Goal: Find specific page/section: Find specific page/section

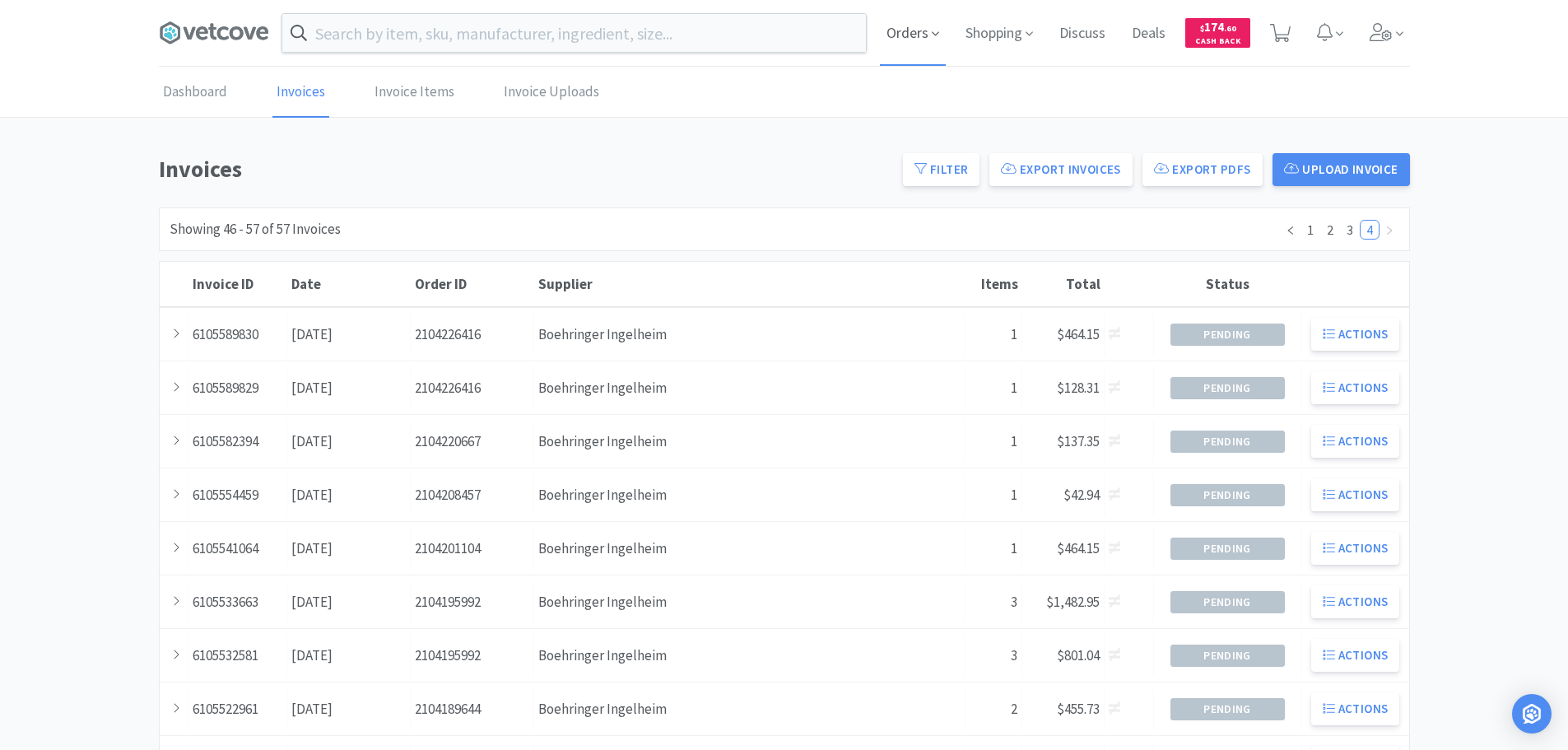
click at [927, 33] on span "Orders" at bounding box center [913, 33] width 66 height 66
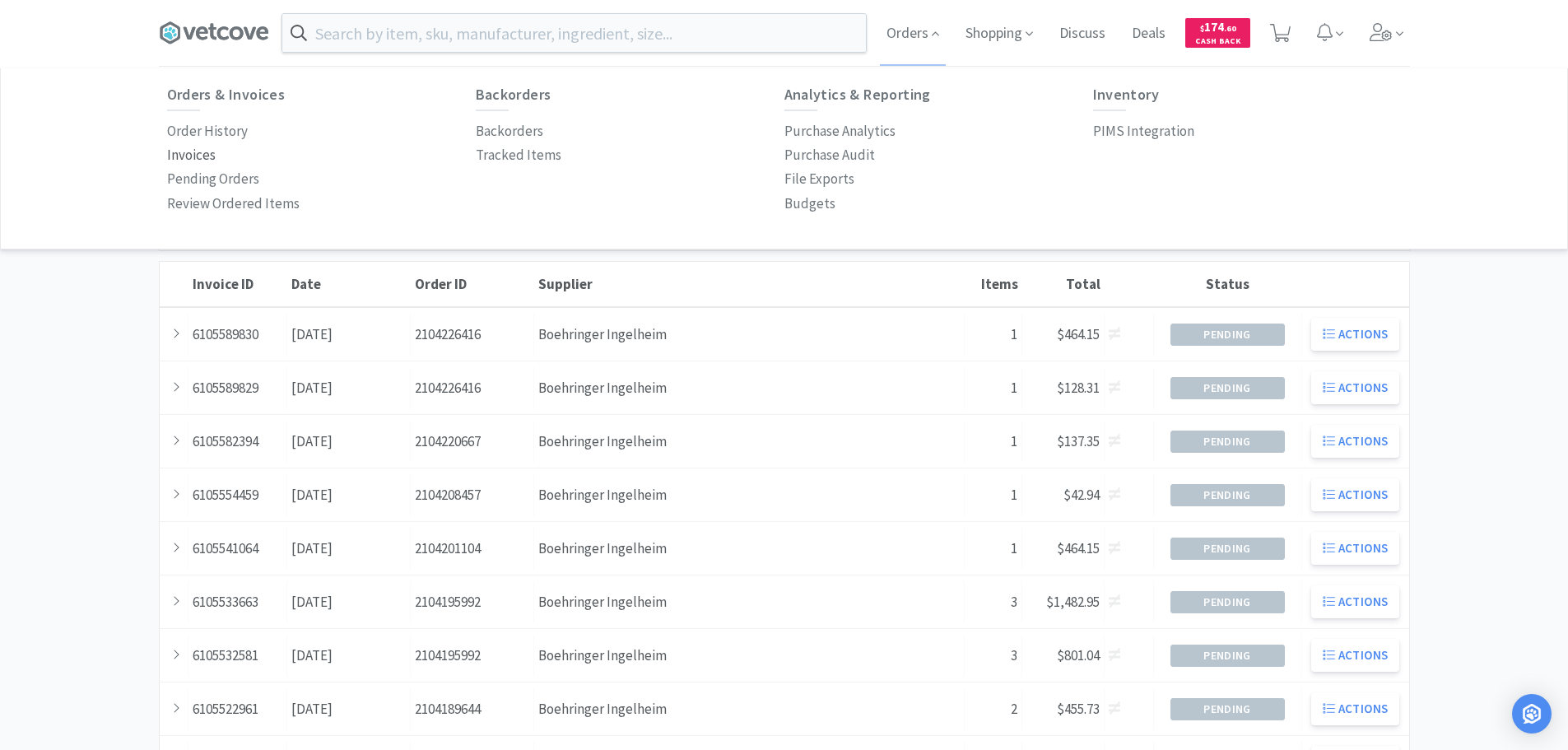
click at [206, 152] on p "Invoices" at bounding box center [192, 154] width 49 height 22
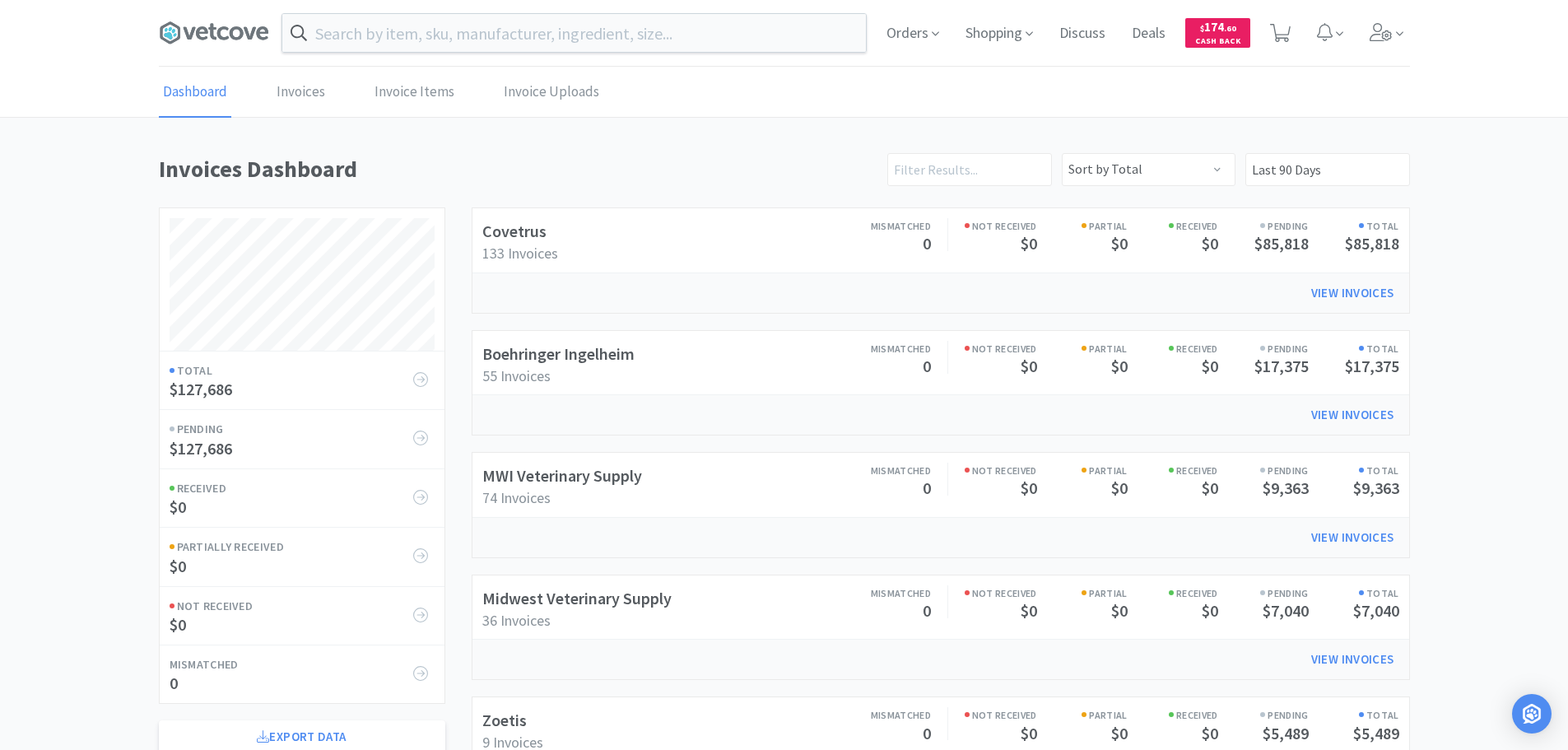
scroll to position [913, 1251]
click at [596, 362] on link "Boehringer Ingelheim" at bounding box center [558, 354] width 153 height 21
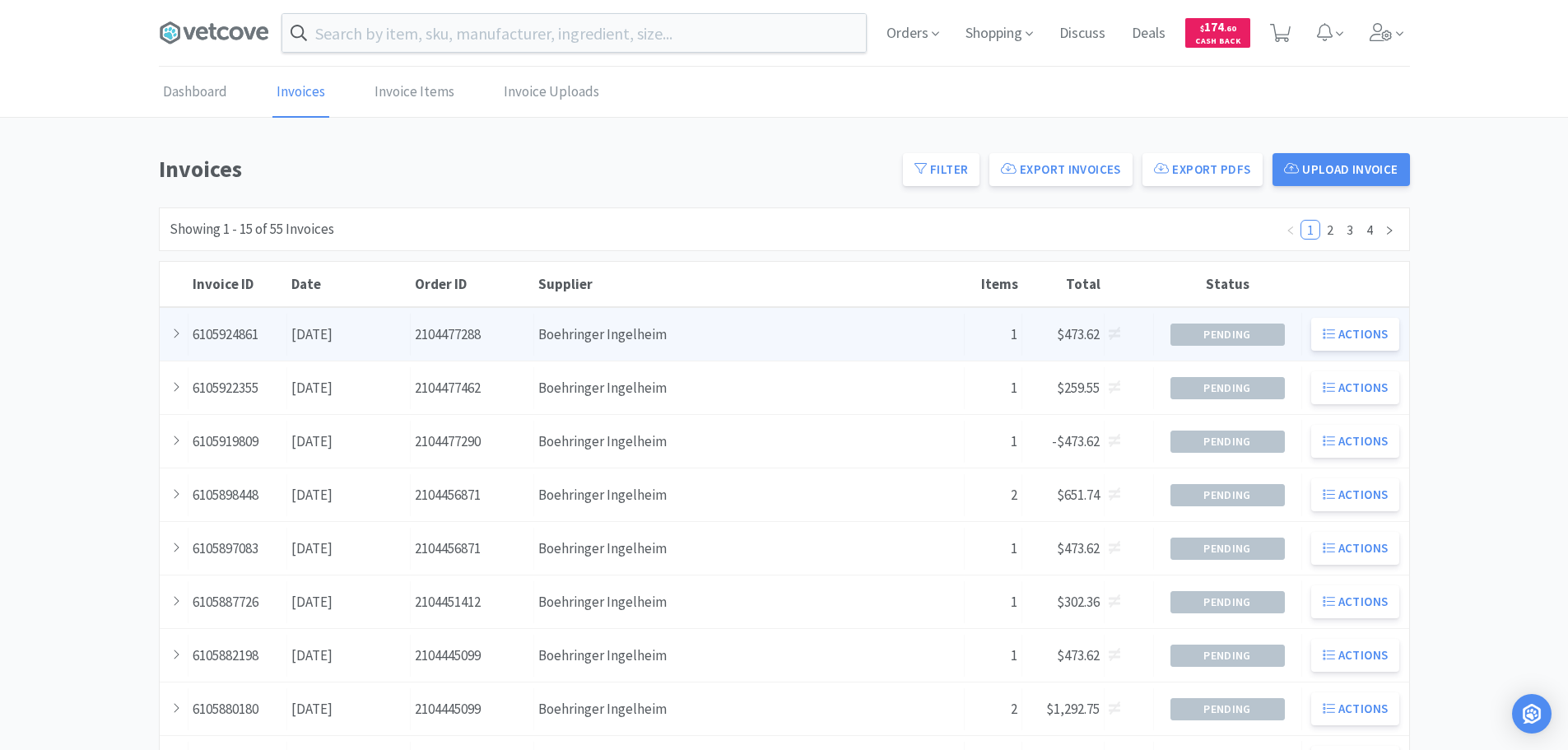
click at [602, 328] on div "Supplier Boehringer Ingelheim" at bounding box center [750, 335] width 431 height 42
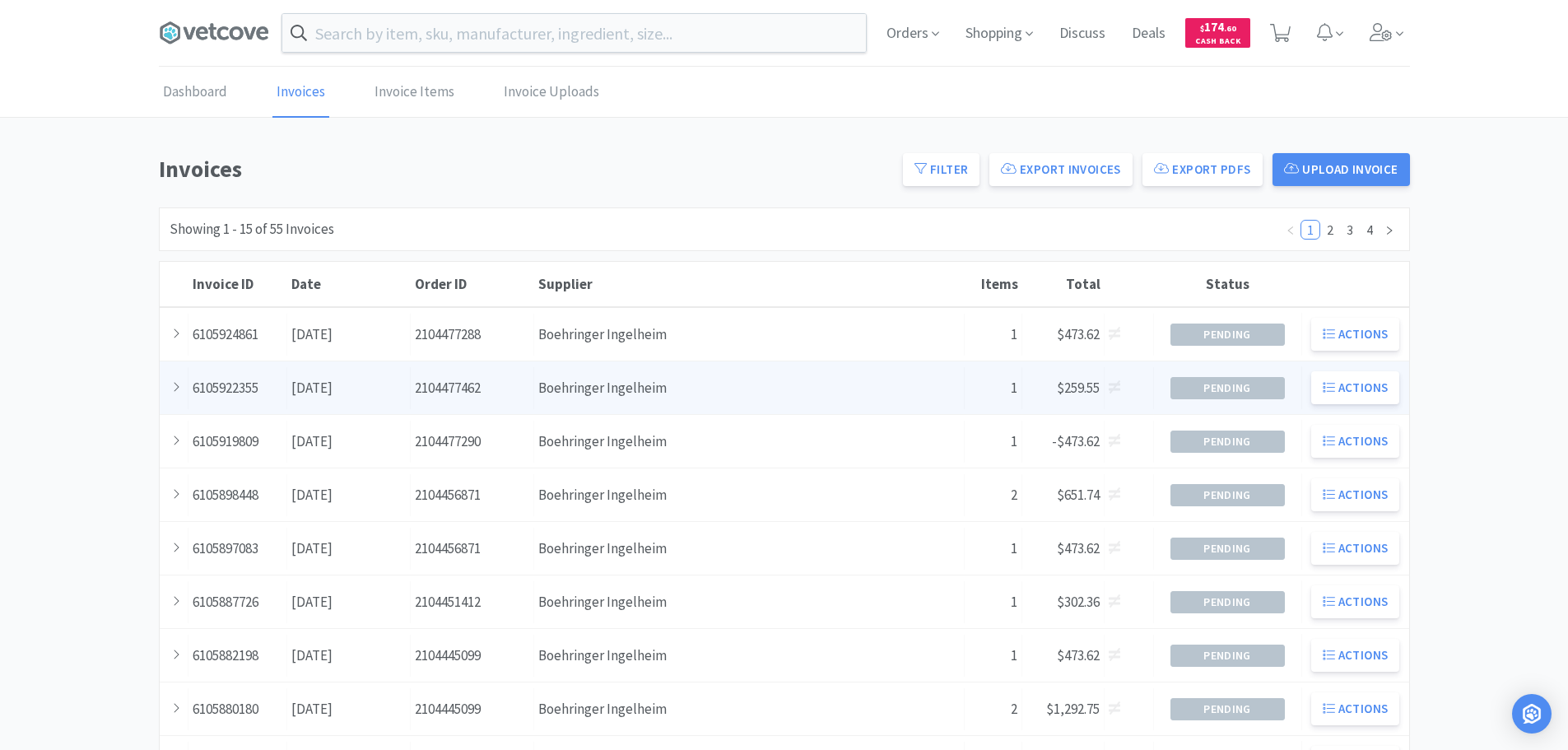
click at [347, 396] on div "Date [DATE]" at bounding box center [350, 388] width 124 height 42
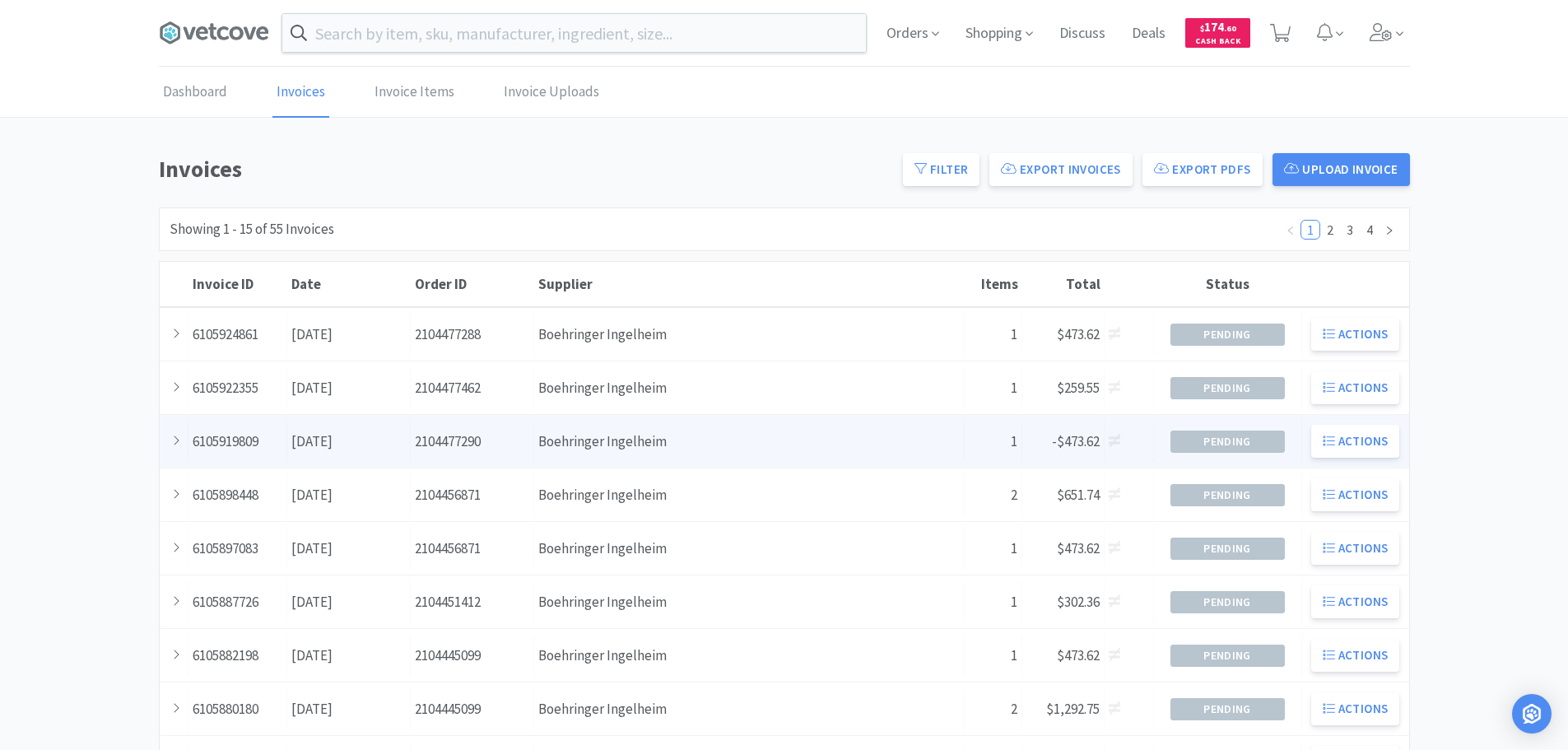
click at [897, 456] on div "Supplier Boehringer Ingelheim" at bounding box center [750, 442] width 431 height 42
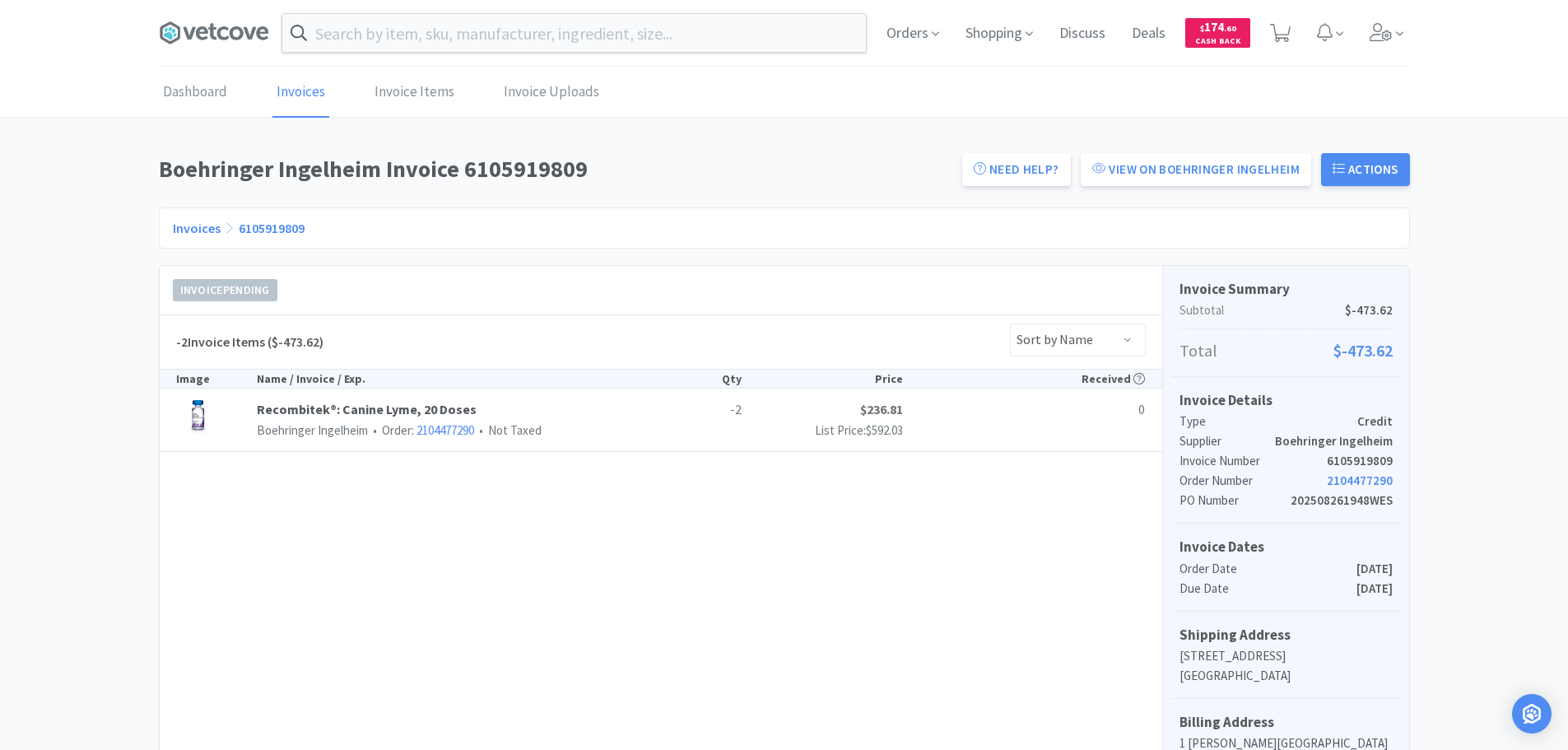
click at [275, 234] on link "6105919809" at bounding box center [272, 228] width 66 height 17
click at [448, 24] on input "text" at bounding box center [574, 32] width 583 height 38
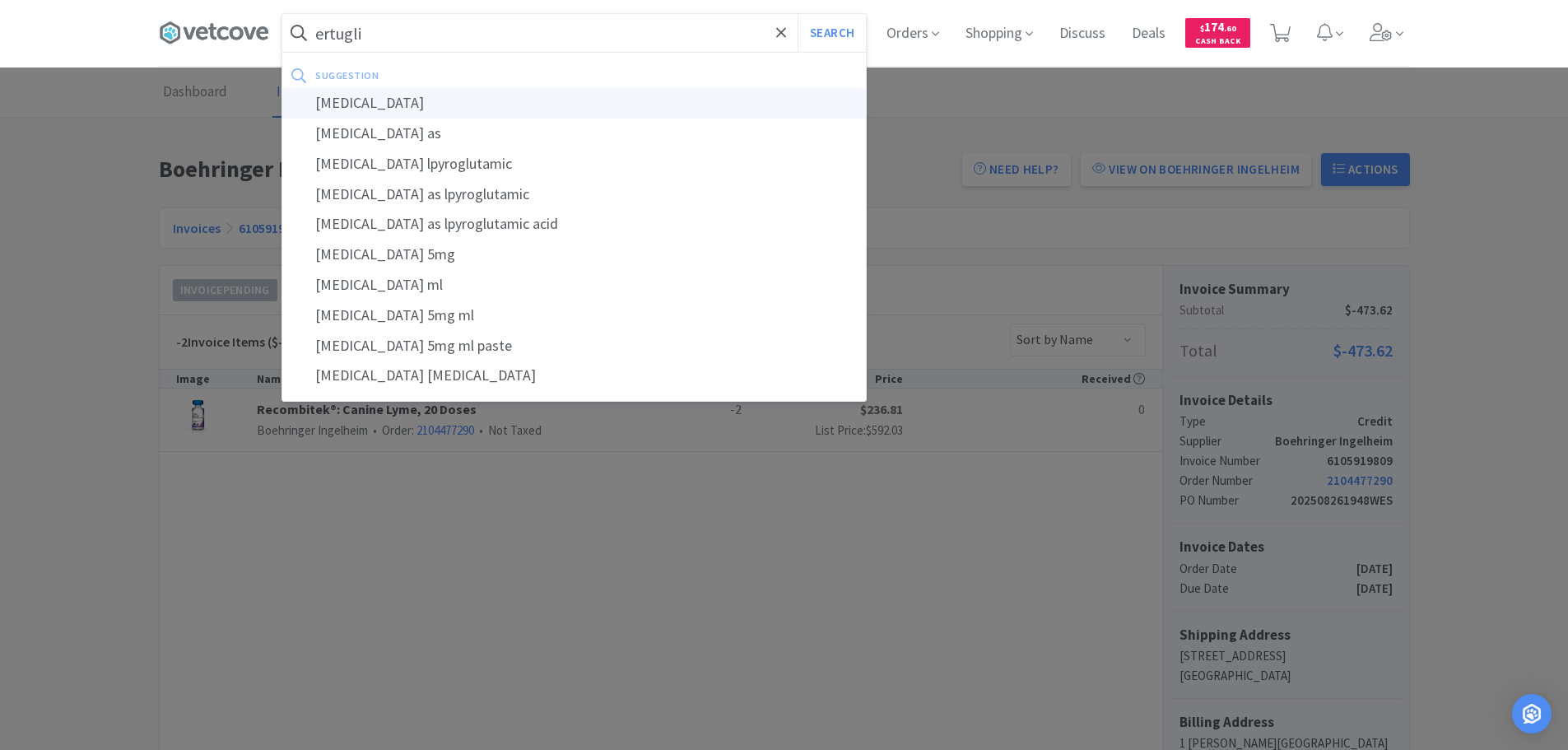
click at [357, 111] on div "[MEDICAL_DATA]" at bounding box center [574, 103] width 583 height 31
type input "[MEDICAL_DATA]"
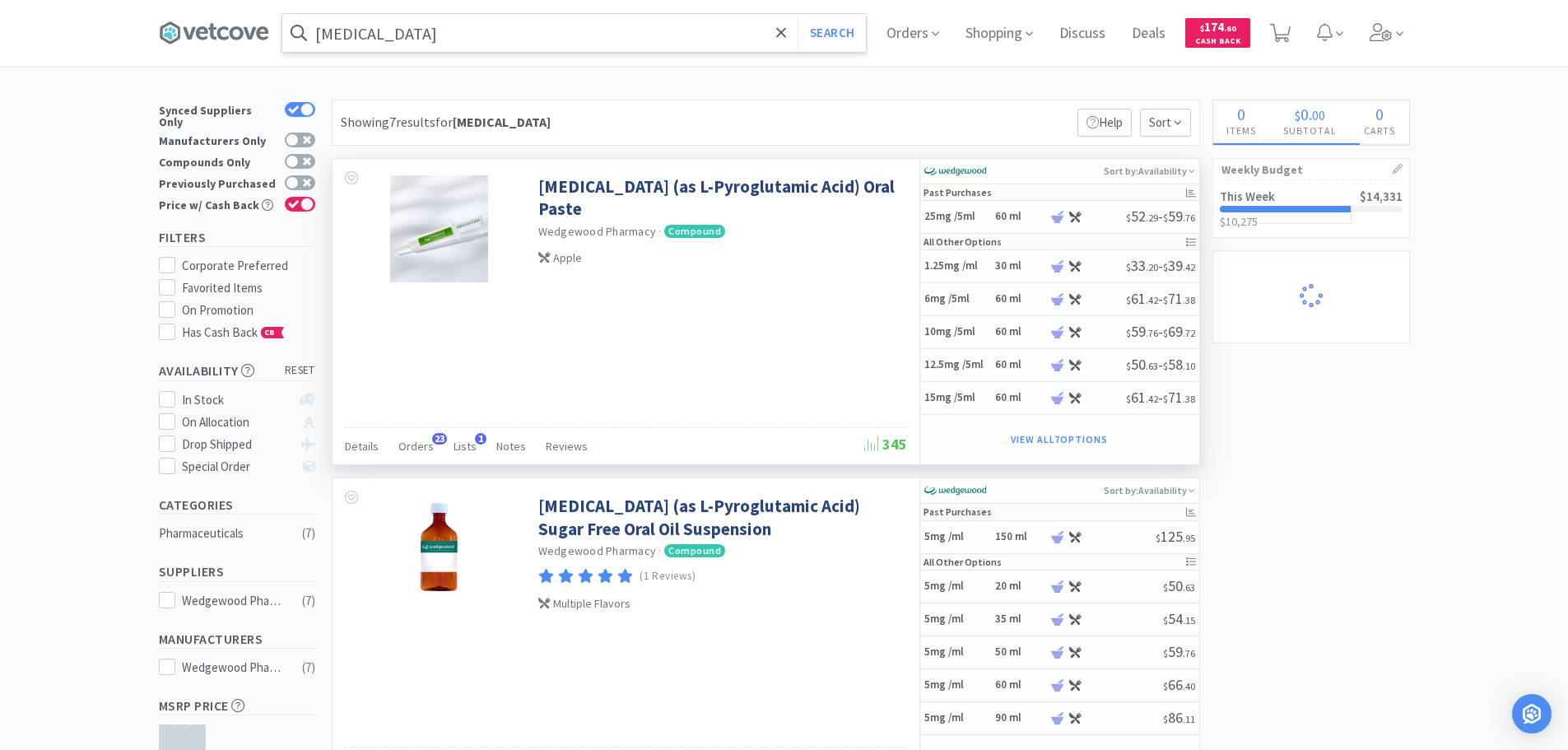
select select "12"
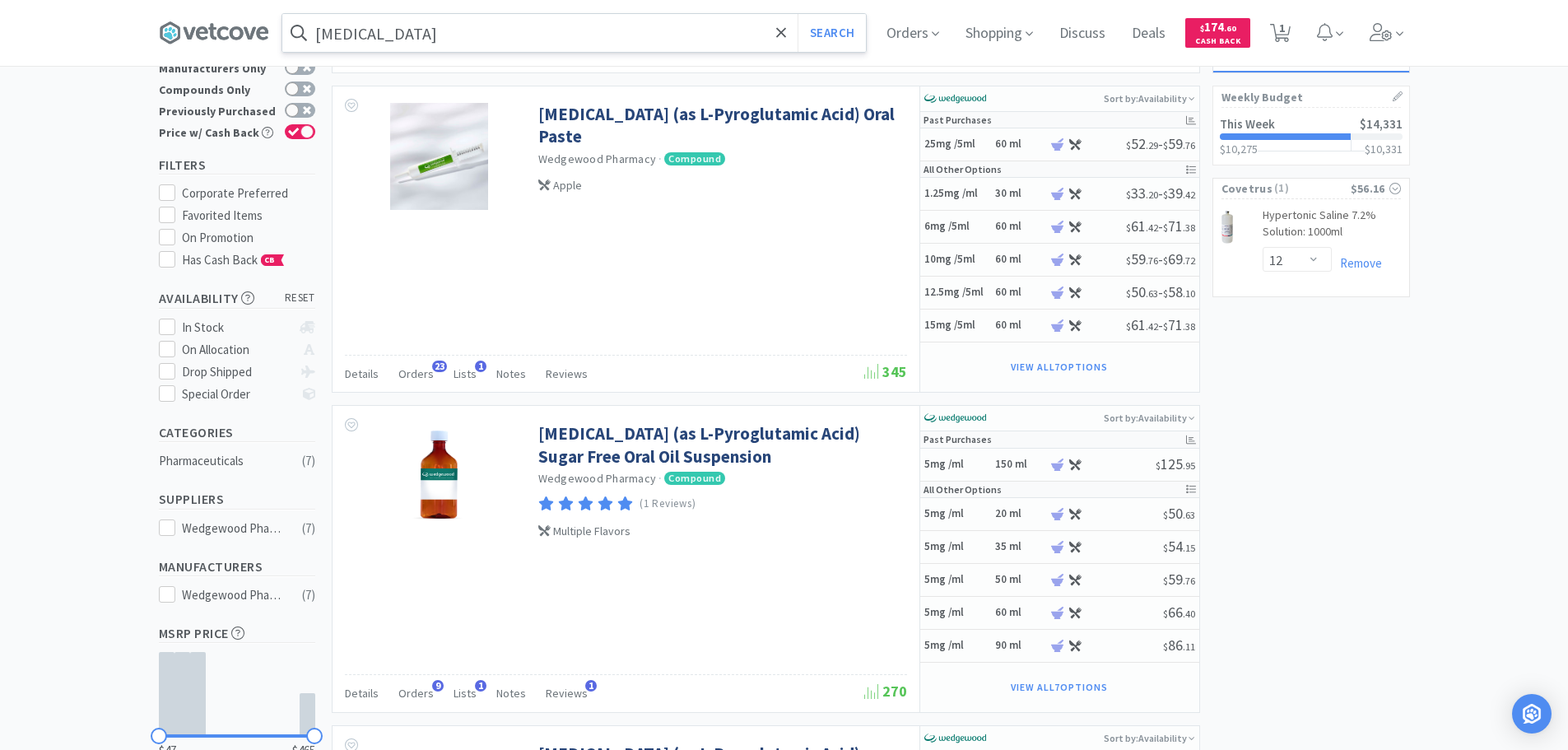
scroll to position [165, 0]
